Goal: Task Accomplishment & Management: Manage account settings

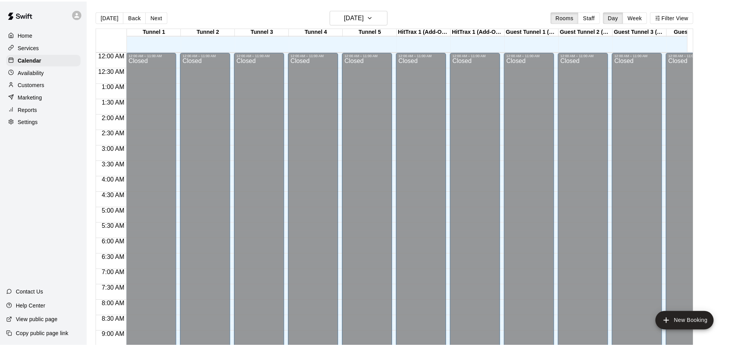
scroll to position [309, 0]
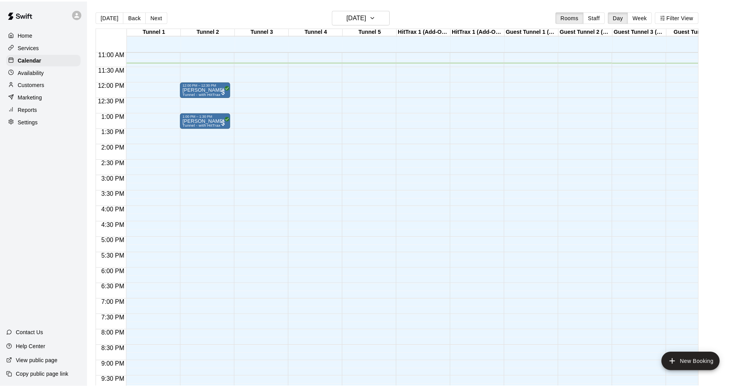
scroll to position [262, 0]
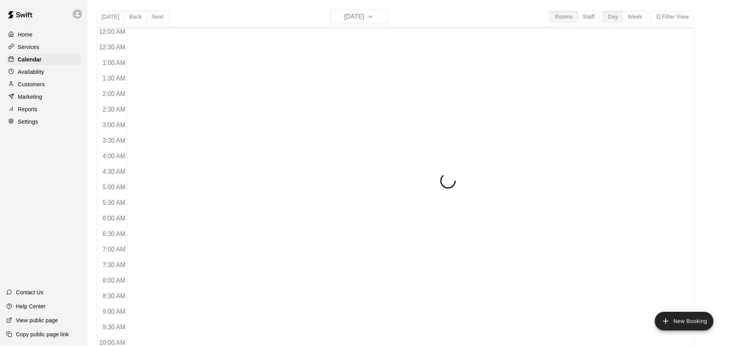
scroll to position [343, 0]
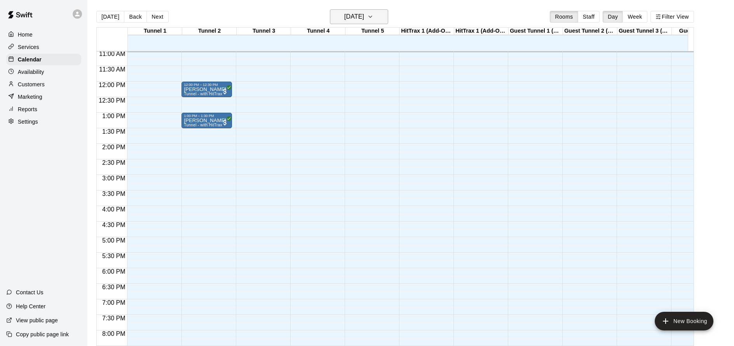
click at [373, 16] on icon "button" at bounding box center [370, 16] width 6 height 9
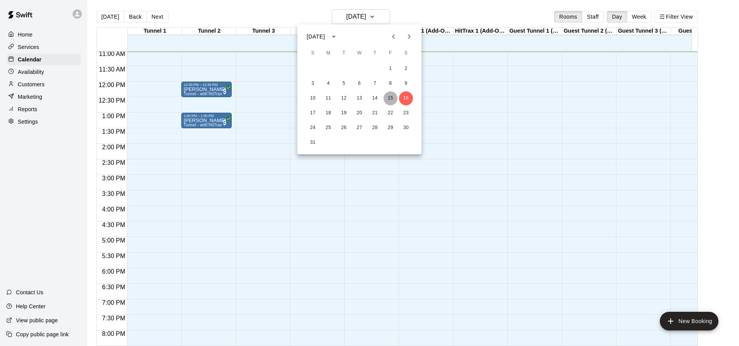
click at [395, 100] on button "15" at bounding box center [391, 98] width 14 height 14
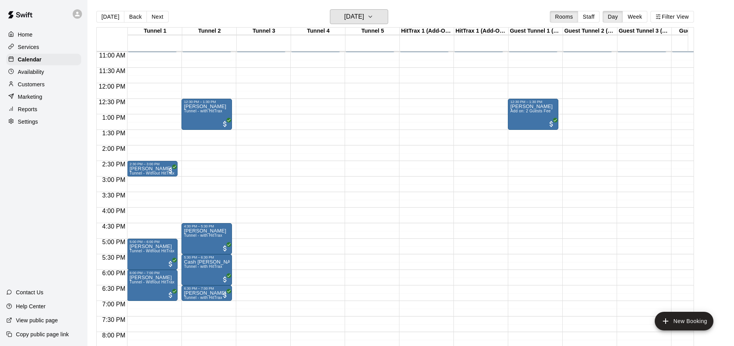
scroll to position [340, 0]
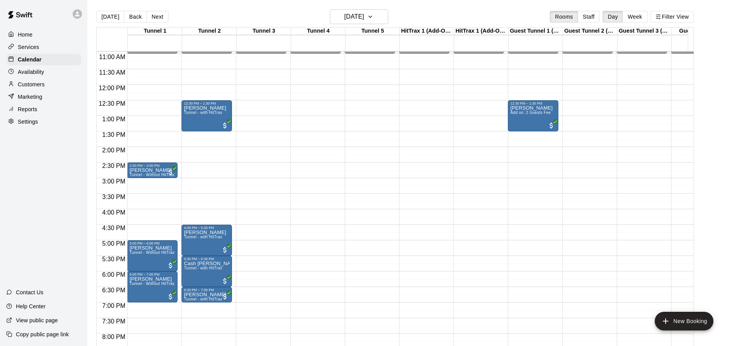
click at [367, 25] on div "Today Back Next Friday Aug 15 Rooms Staff Day Week Filter View" at bounding box center [394, 18] width 597 height 18
click at [370, 23] on button "Friday Aug 15" at bounding box center [359, 16] width 58 height 15
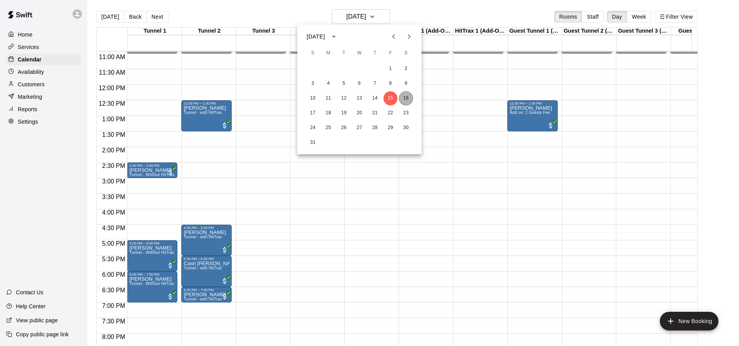
click at [403, 97] on button "16" at bounding box center [406, 98] width 14 height 14
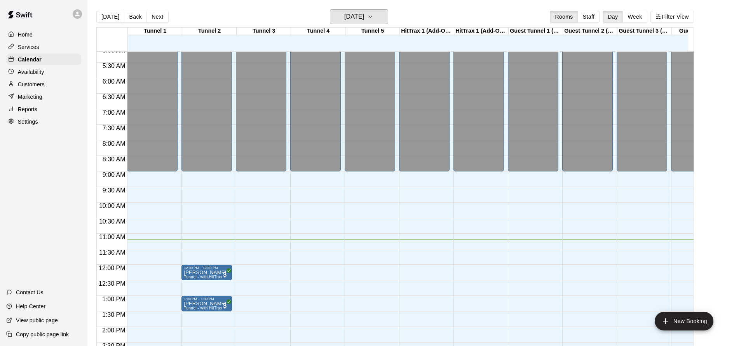
scroll to position [329, 0]
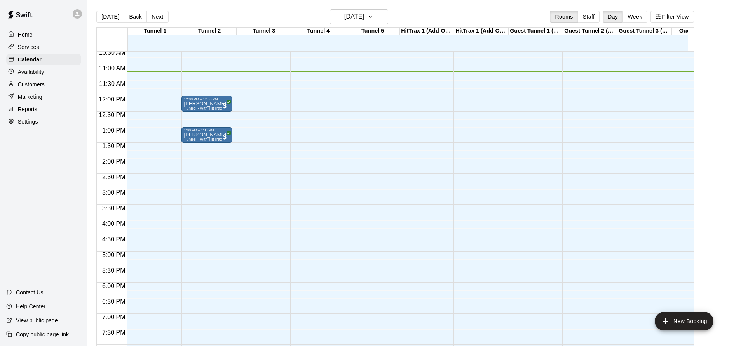
click at [28, 86] on p "Customers" at bounding box center [31, 84] width 27 height 8
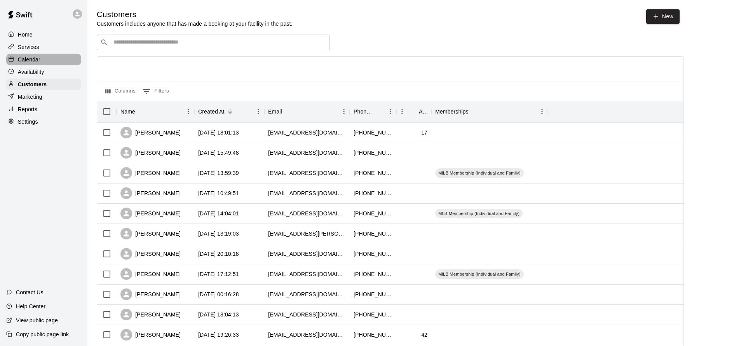
click at [20, 62] on p "Calendar" at bounding box center [29, 60] width 23 height 8
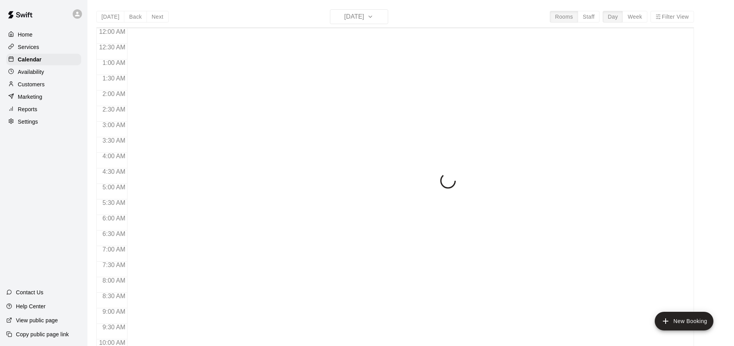
scroll to position [357, 0]
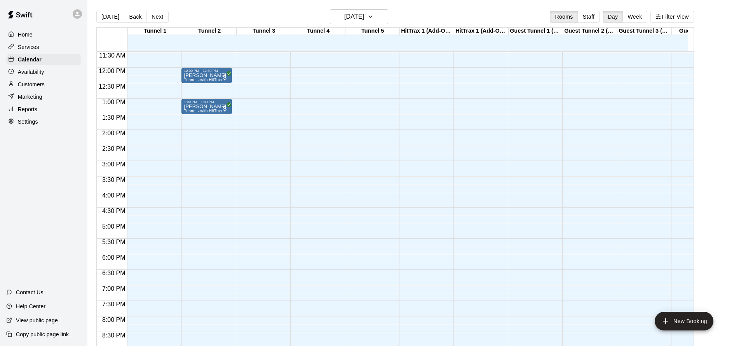
click at [27, 72] on p "Availability" at bounding box center [31, 72] width 26 height 8
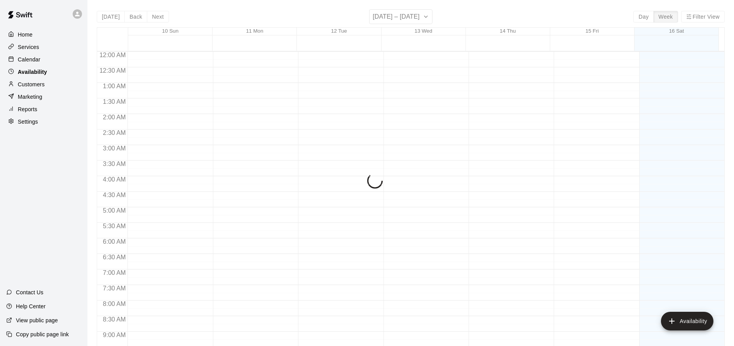
scroll to position [357, 0]
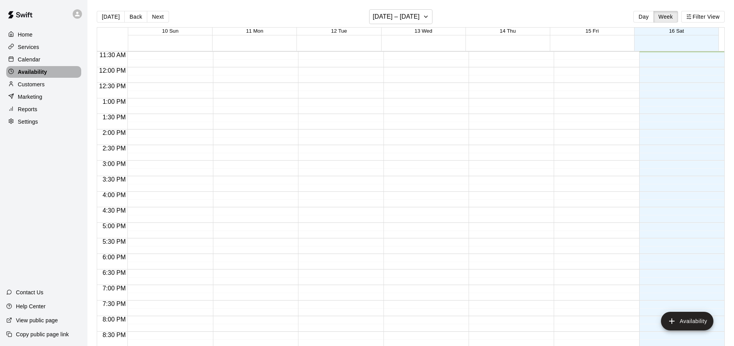
click at [29, 66] on div "Availability" at bounding box center [43, 72] width 75 height 12
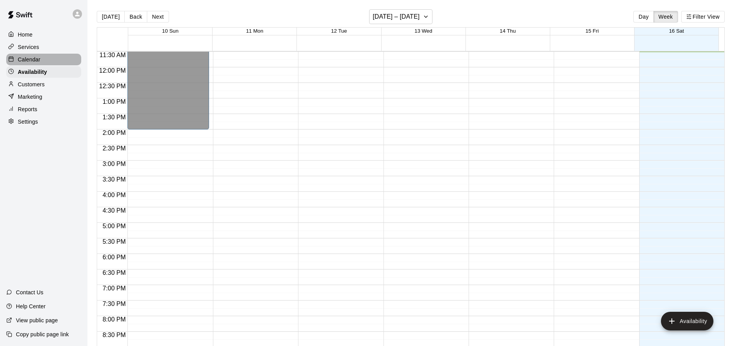
click at [29, 54] on div "Calendar" at bounding box center [43, 60] width 75 height 12
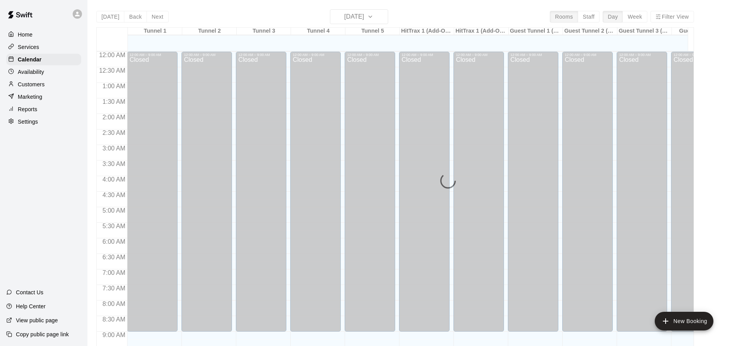
scroll to position [357, 0]
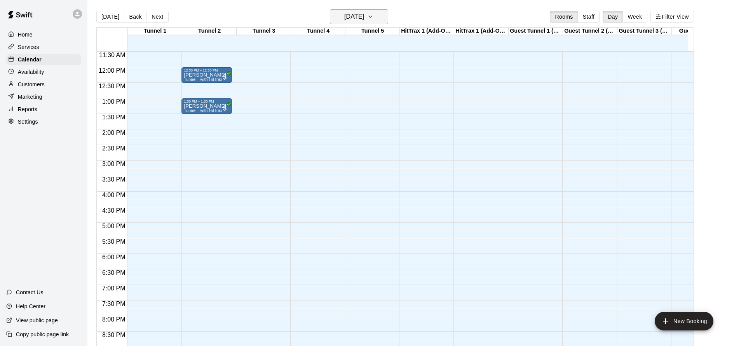
click at [348, 14] on h6 "[DATE]" at bounding box center [354, 16] width 20 height 11
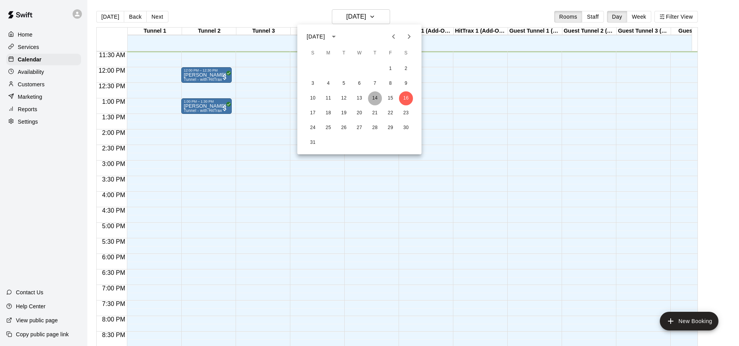
click at [374, 99] on button "14" at bounding box center [375, 98] width 14 height 14
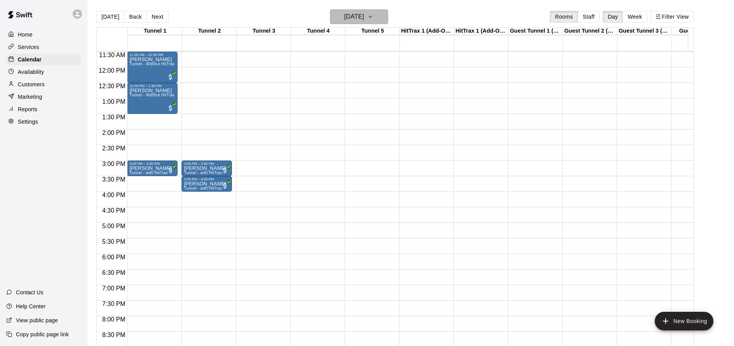
click at [379, 19] on button "Thursday Aug 14" at bounding box center [359, 16] width 58 height 15
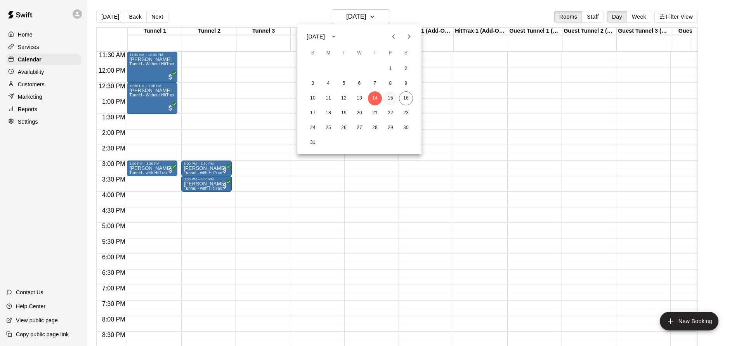
click at [392, 102] on button "15" at bounding box center [391, 98] width 14 height 14
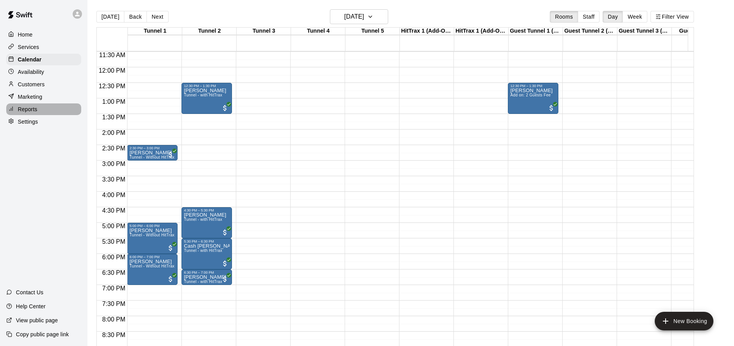
click at [47, 108] on div "Reports" at bounding box center [43, 109] width 75 height 12
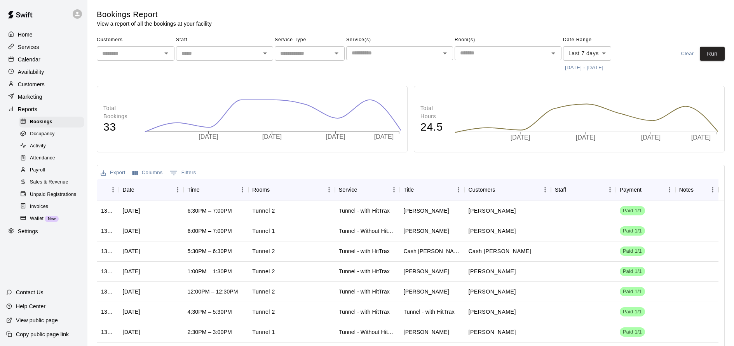
click at [57, 183] on span "Sales & Revenue" at bounding box center [49, 182] width 38 height 8
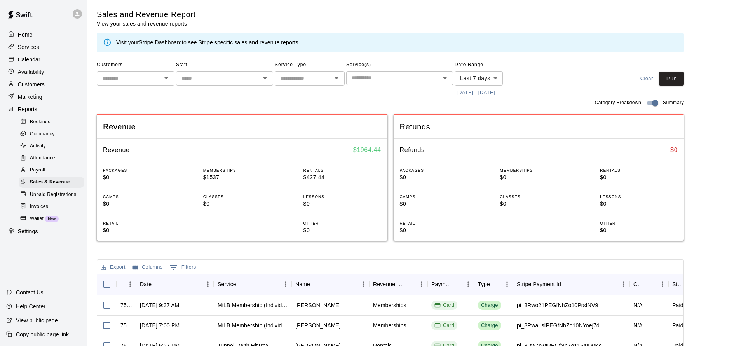
click at [494, 82] on body "Home Services Calendar Availability Customers Marketing Reports Bookings Occupa…" at bounding box center [367, 267] width 734 height 534
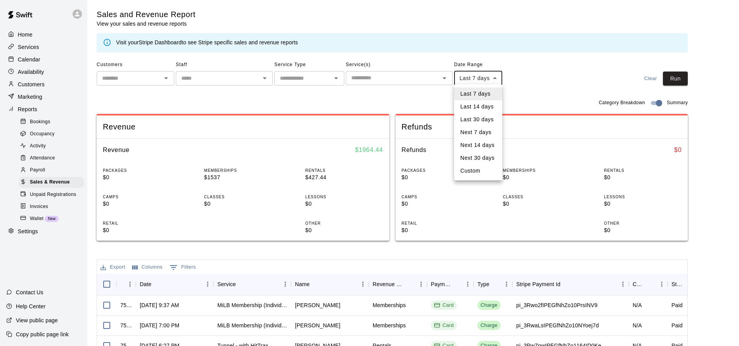
click at [520, 91] on div at bounding box center [369, 173] width 739 height 346
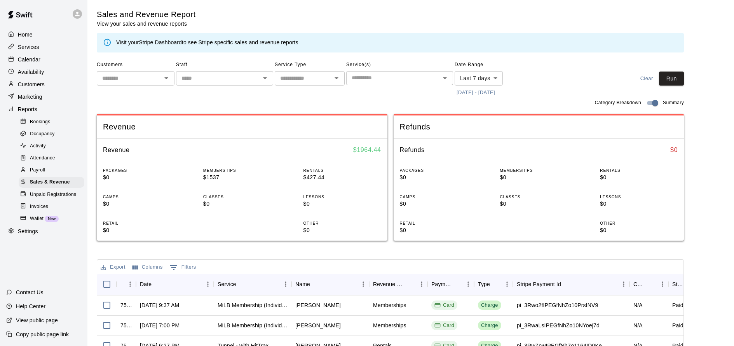
click at [495, 90] on li "Last 7 days" at bounding box center [479, 89] width 36 height 7
click at [494, 92] on button "8/9/2025 - 8/16/2025" at bounding box center [475, 93] width 42 height 12
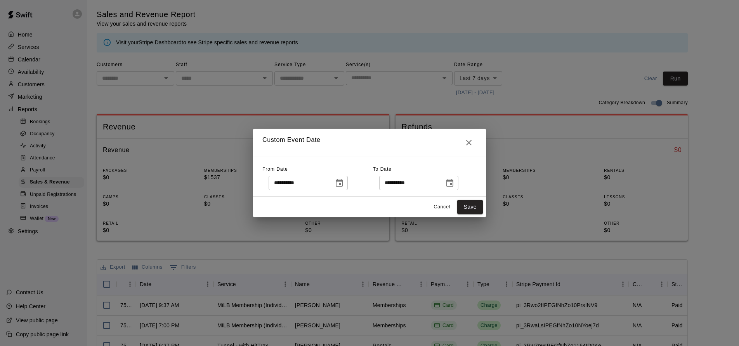
click at [340, 178] on icon "Choose date, selected date is Aug 9, 2025" at bounding box center [339, 182] width 9 height 9
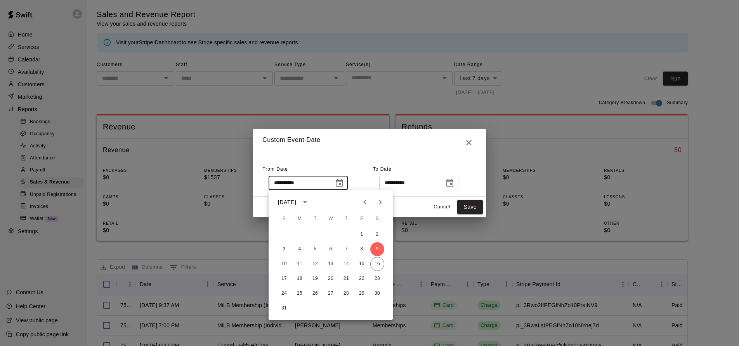
click at [365, 203] on icon "Previous month" at bounding box center [364, 202] width 3 height 5
click at [362, 199] on icon "Previous month" at bounding box center [364, 201] width 9 height 9
click at [284, 234] on button "1" at bounding box center [284, 234] width 14 height 14
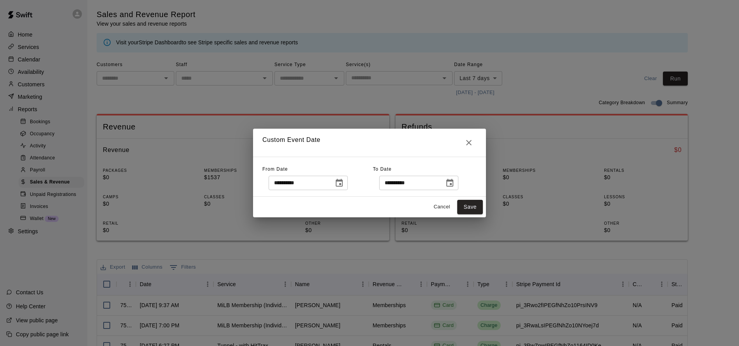
type input "**********"
click at [472, 207] on button "Save" at bounding box center [470, 207] width 26 height 14
type input "******"
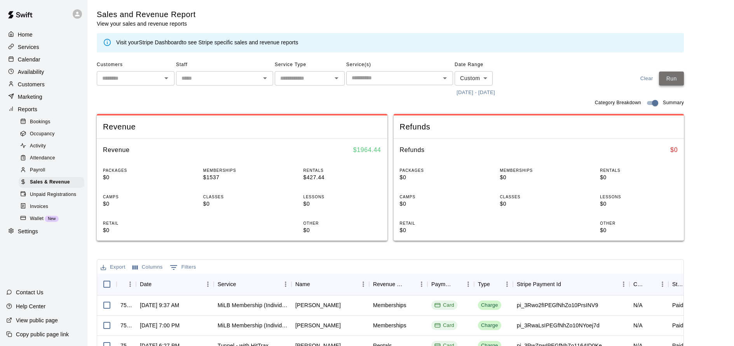
click at [681, 81] on button "Run" at bounding box center [671, 78] width 25 height 14
click at [28, 60] on p "Calendar" at bounding box center [29, 60] width 23 height 8
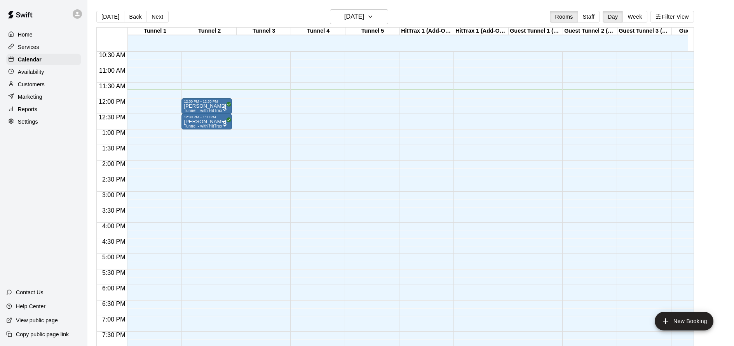
scroll to position [311, 0]
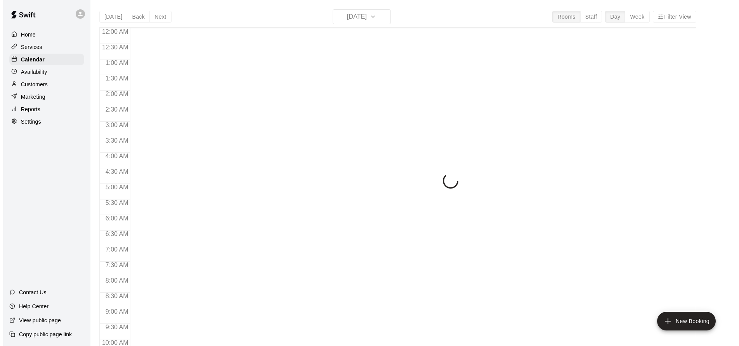
scroll to position [366, 0]
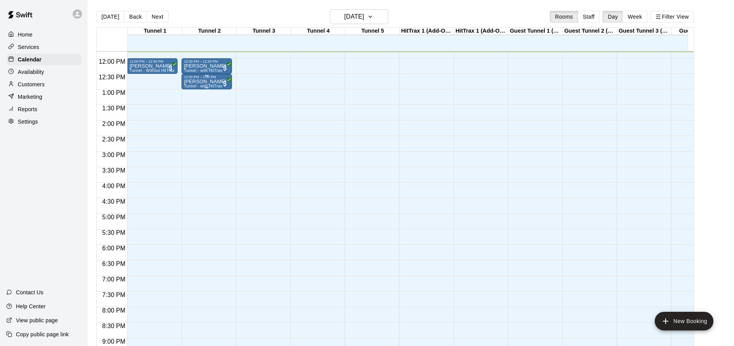
click at [209, 82] on p "[PERSON_NAME]" at bounding box center [205, 82] width 42 height 0
click at [188, 92] on icon "edit" at bounding box center [191, 89] width 9 height 9
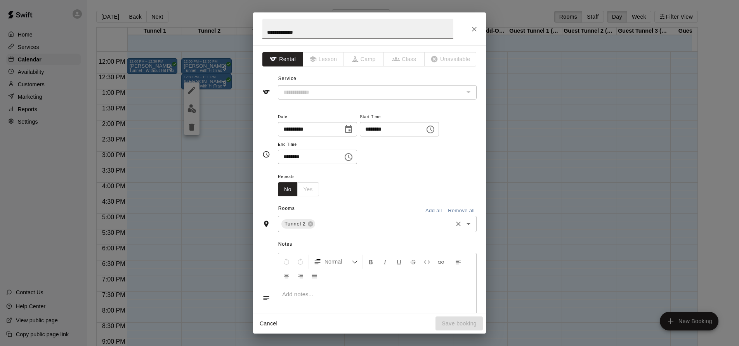
type input "**********"
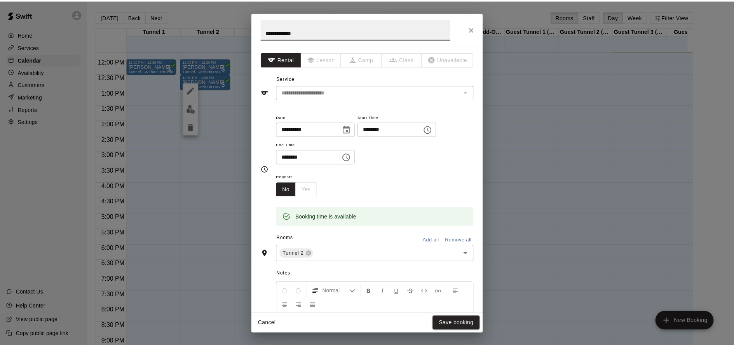
scroll to position [143, 0]
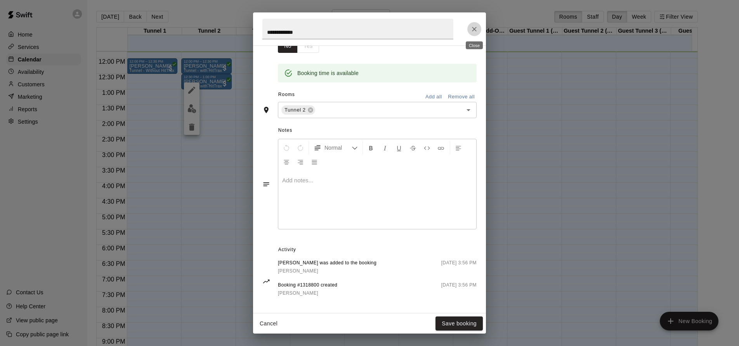
click at [475, 31] on icon "Close" at bounding box center [475, 29] width 8 height 8
